Goal: Transaction & Acquisition: Purchase product/service

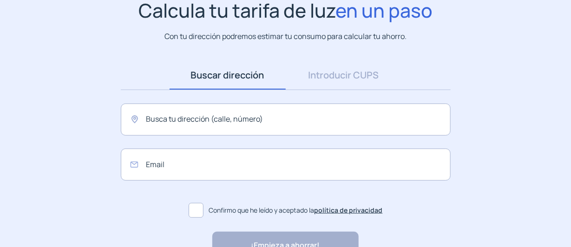
scroll to position [93, 0]
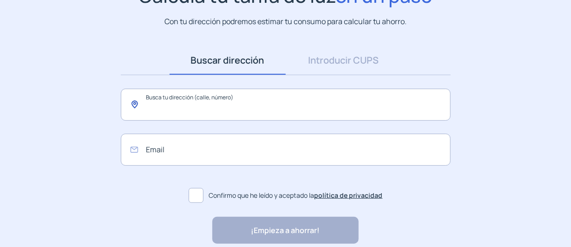
click at [298, 108] on input "text" at bounding box center [286, 105] width 330 height 32
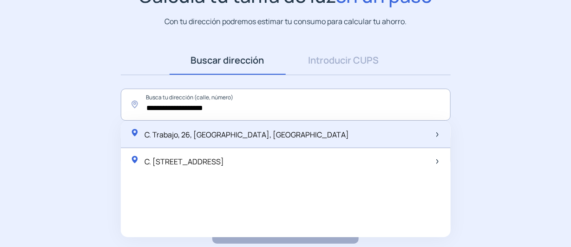
click at [245, 135] on span "C. Trabajo, 26, [GEOGRAPHIC_DATA], [GEOGRAPHIC_DATA]" at bounding box center [247, 135] width 204 height 10
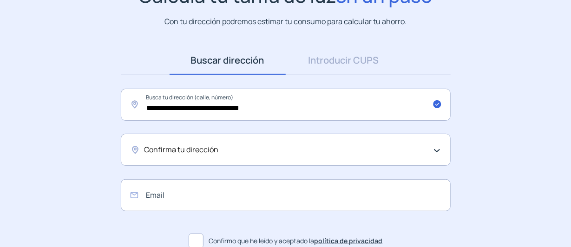
click at [437, 149] on div "Confirma tu dirección" at bounding box center [286, 150] width 330 height 32
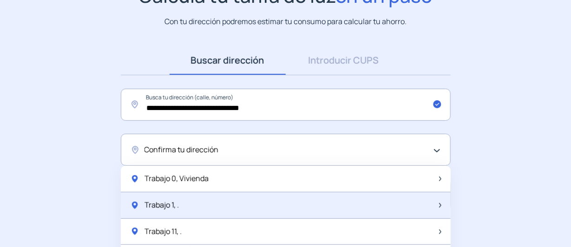
scroll to position [0, 0]
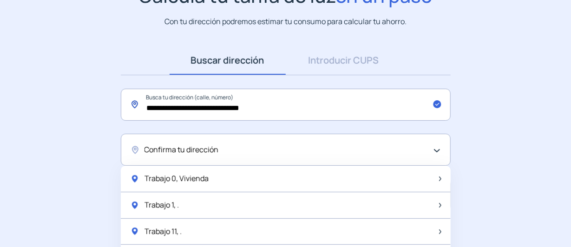
click at [182, 107] on input "**********" at bounding box center [286, 105] width 330 height 32
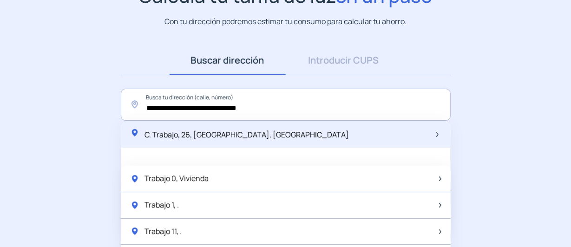
click at [242, 138] on span "C. Trabajo, 26, [GEOGRAPHIC_DATA], [GEOGRAPHIC_DATA]" at bounding box center [247, 135] width 204 height 10
type input "**********"
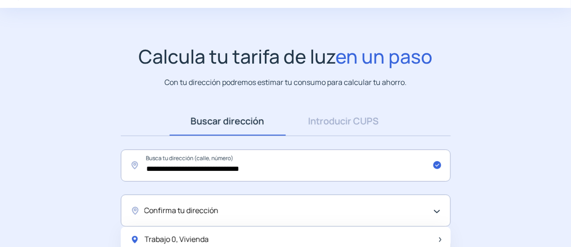
scroll to position [46, 0]
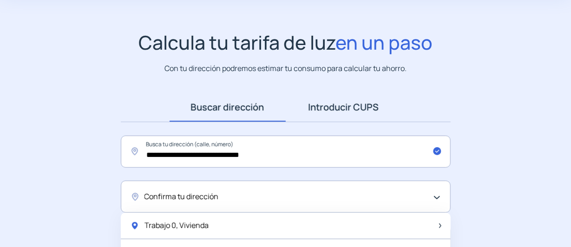
click at [359, 105] on link "Introducir CUPS" at bounding box center [344, 107] width 116 height 29
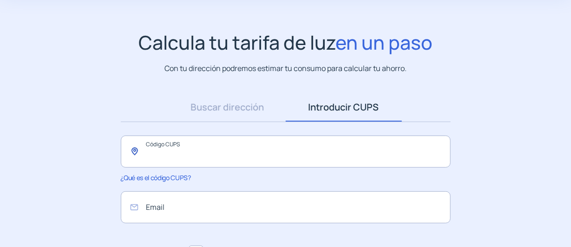
click at [199, 154] on input "text" at bounding box center [286, 152] width 330 height 32
type input "*"
type input "**********"
click at [240, 213] on input "email" at bounding box center [286, 207] width 330 height 32
type input "**********"
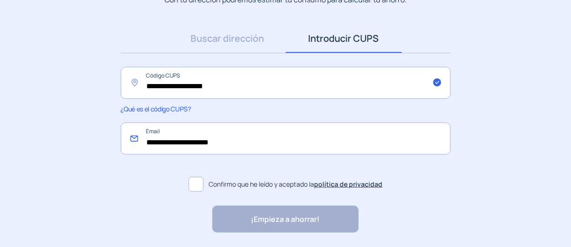
scroll to position [139, 0]
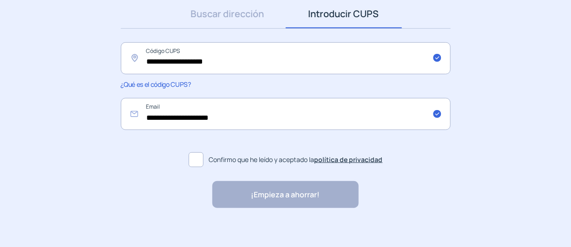
click at [202, 161] on span at bounding box center [196, 159] width 15 height 15
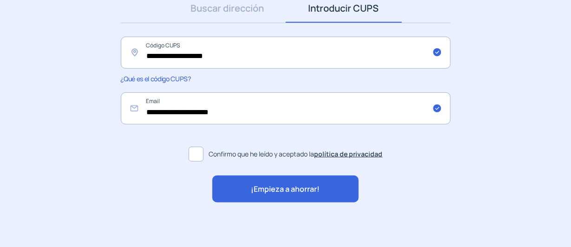
scroll to position [147, 0]
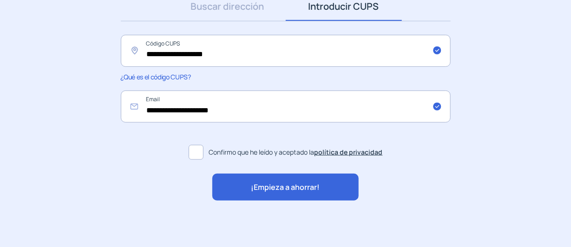
click at [271, 187] on span "¡Empieza a ahorrar!" at bounding box center [285, 188] width 69 height 12
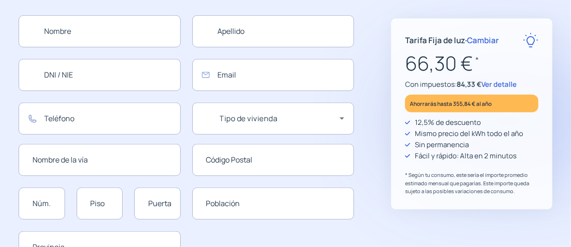
type input "**********"
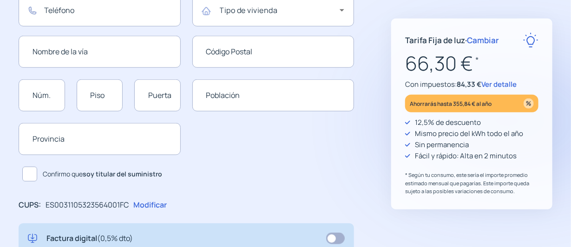
scroll to position [242, 0]
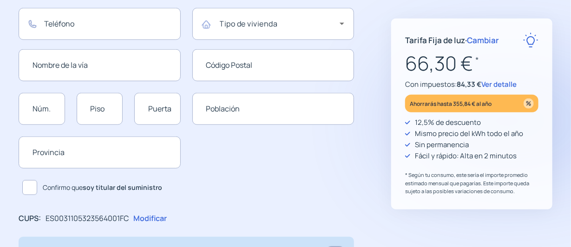
click at [506, 85] on span "Ver detalle" at bounding box center [498, 84] width 35 height 10
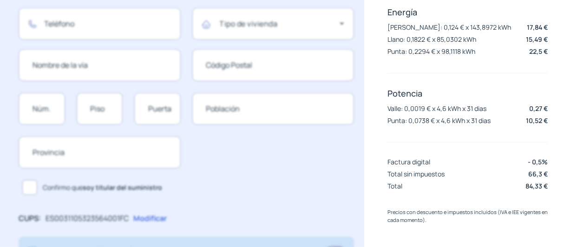
scroll to position [0, 0]
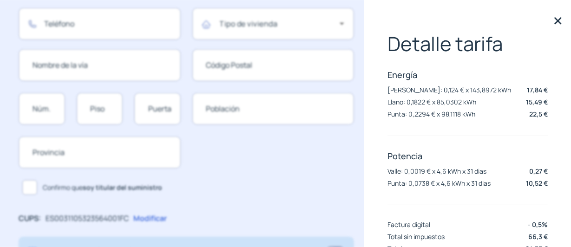
click at [551, 23] on img at bounding box center [558, 21] width 14 height 14
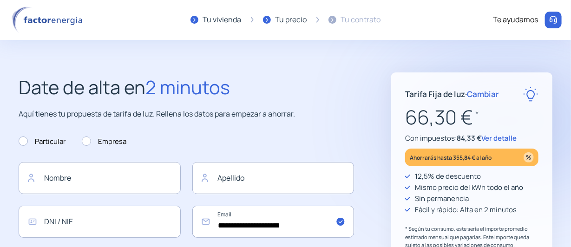
click at [495, 138] on span "Ver detalle" at bounding box center [498, 138] width 35 height 10
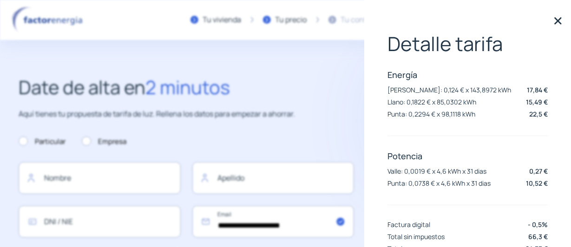
click at [551, 19] on img at bounding box center [558, 21] width 14 height 14
